Goal: Transaction & Acquisition: Purchase product/service

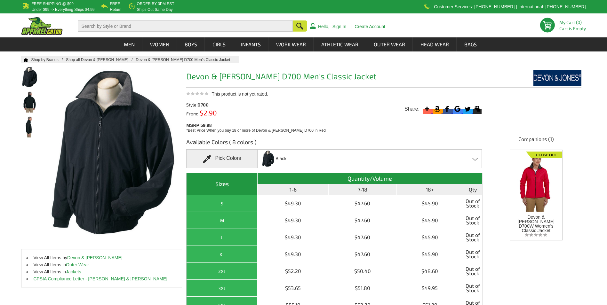
click at [338, 118] on div "Style: D700 From: $2.90 5 Star (18) 78% 4 Star (5) 22% 3 Star 0% 2 Star 0% 1 St…" at bounding box center [335, 114] width 299 height 37
click at [222, 158] on div "Pick Colors" at bounding box center [221, 158] width 71 height 19
click at [209, 158] on span at bounding box center [209, 159] width 12 height 8
click at [204, 160] on span at bounding box center [209, 159] width 12 height 8
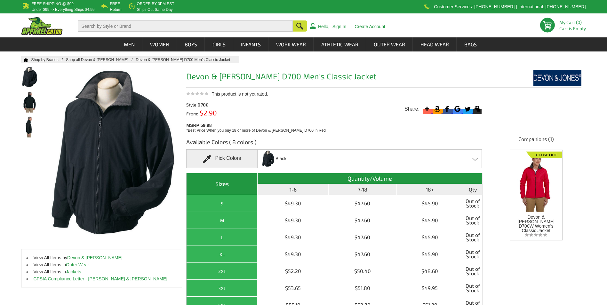
click at [217, 137] on div "Available Colors ( 8 colors ) Pick Colors Black Black Crimson - Closeout Forest…" at bounding box center [334, 255] width 296 height 245
click at [473, 159] on span at bounding box center [475, 159] width 6 height 3
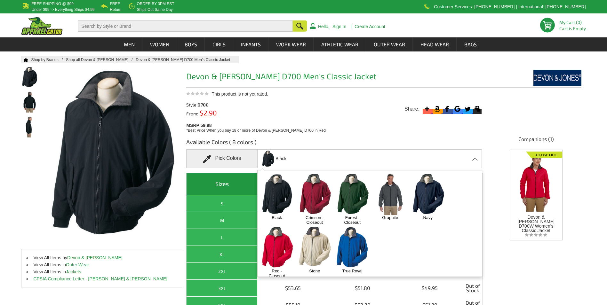
click at [276, 249] on img at bounding box center [277, 247] width 34 height 42
